Goal: Find specific page/section: Find specific page/section

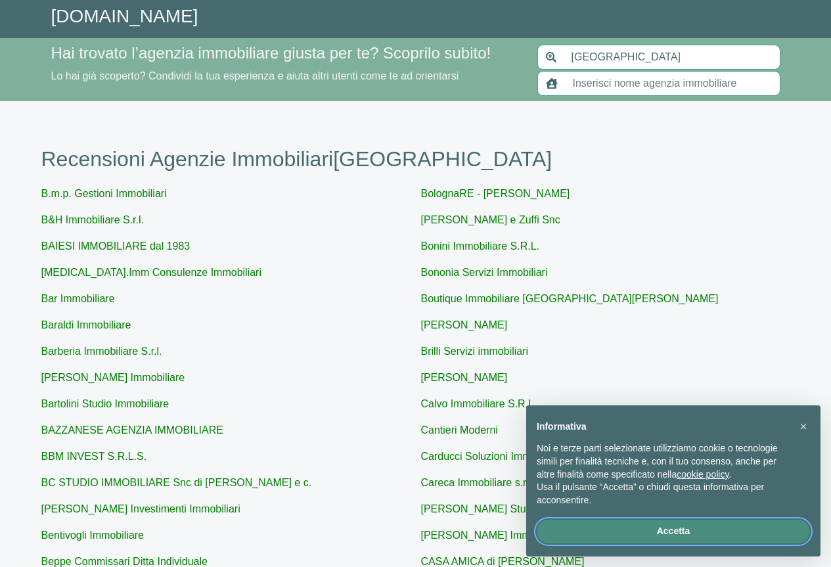
click at [675, 536] on button "Accetta" at bounding box center [672, 531] width 273 height 24
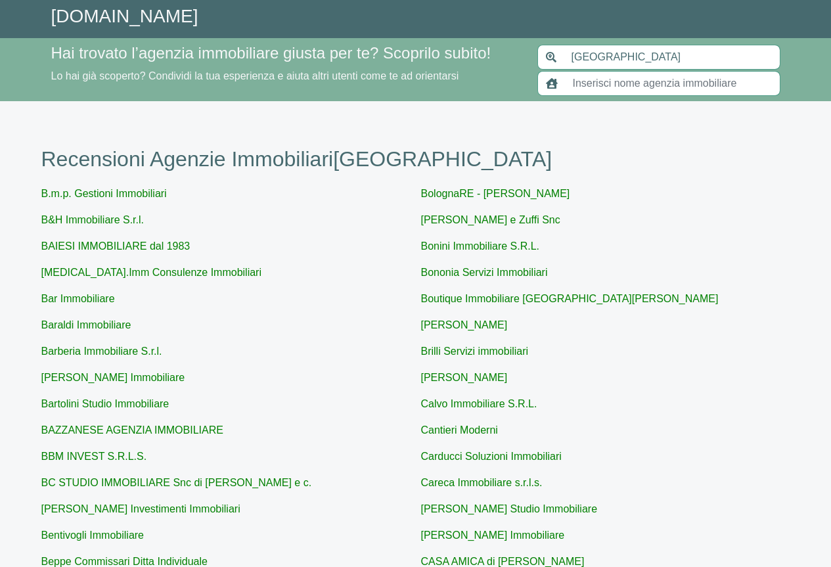
scroll to position [131, 0]
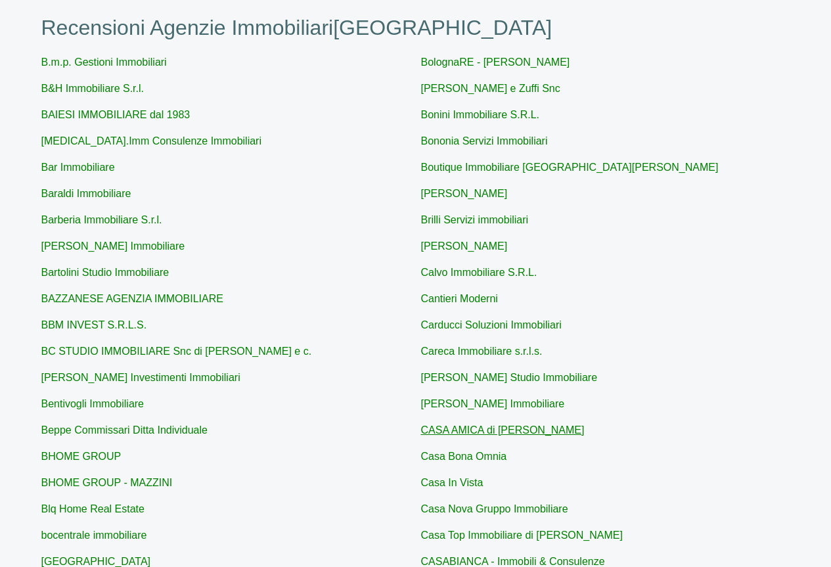
click at [463, 430] on link "CASA AMICA di [PERSON_NAME]" at bounding box center [502, 429] width 163 height 11
type input "CASA AMICA di [PERSON_NAME]"
